Goal: Task Accomplishment & Management: Manage account settings

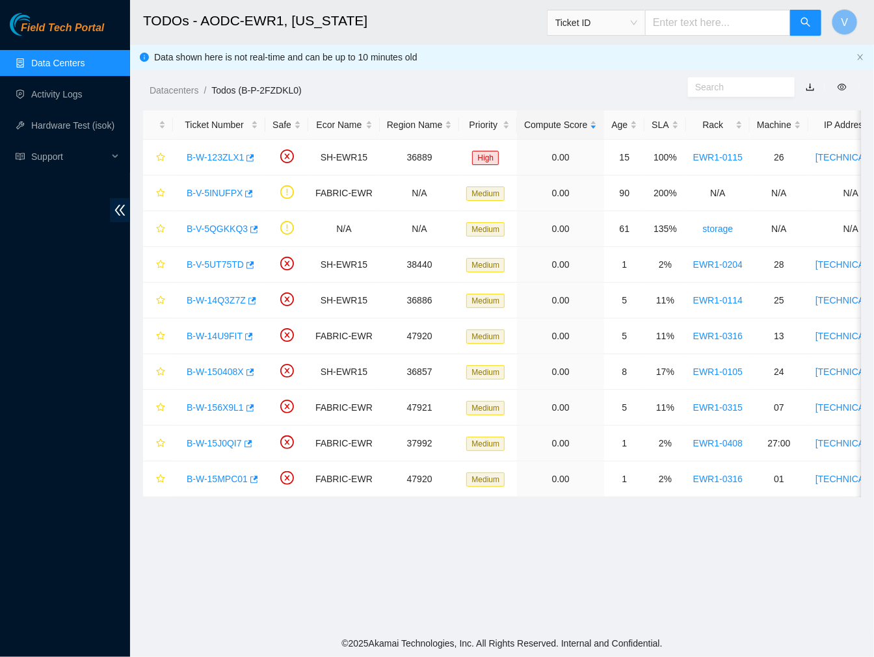
scroll to position [112, 0]
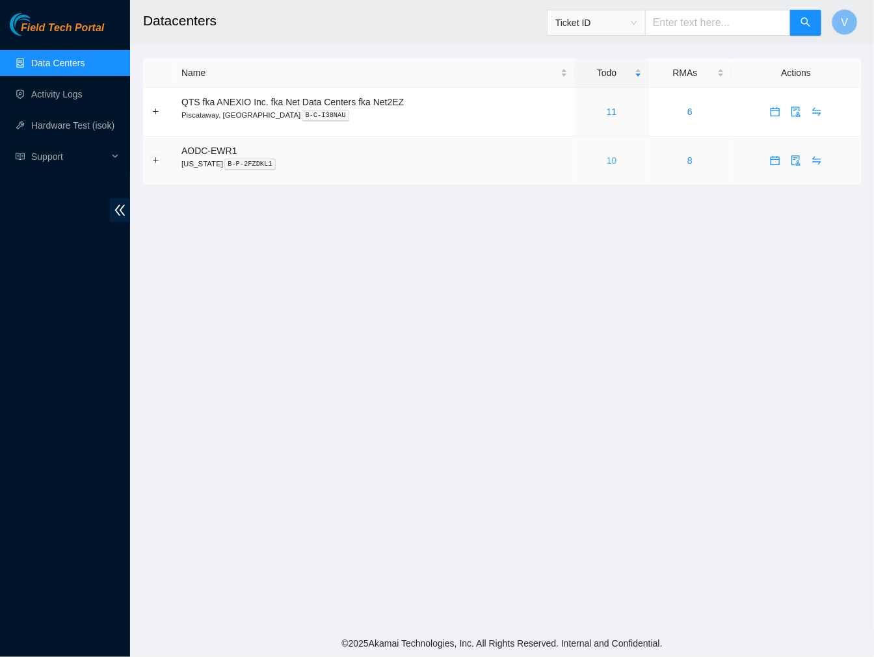
click at [612, 160] on link "10" at bounding box center [611, 160] width 10 height 10
